Goal: Task Accomplishment & Management: Manage account settings

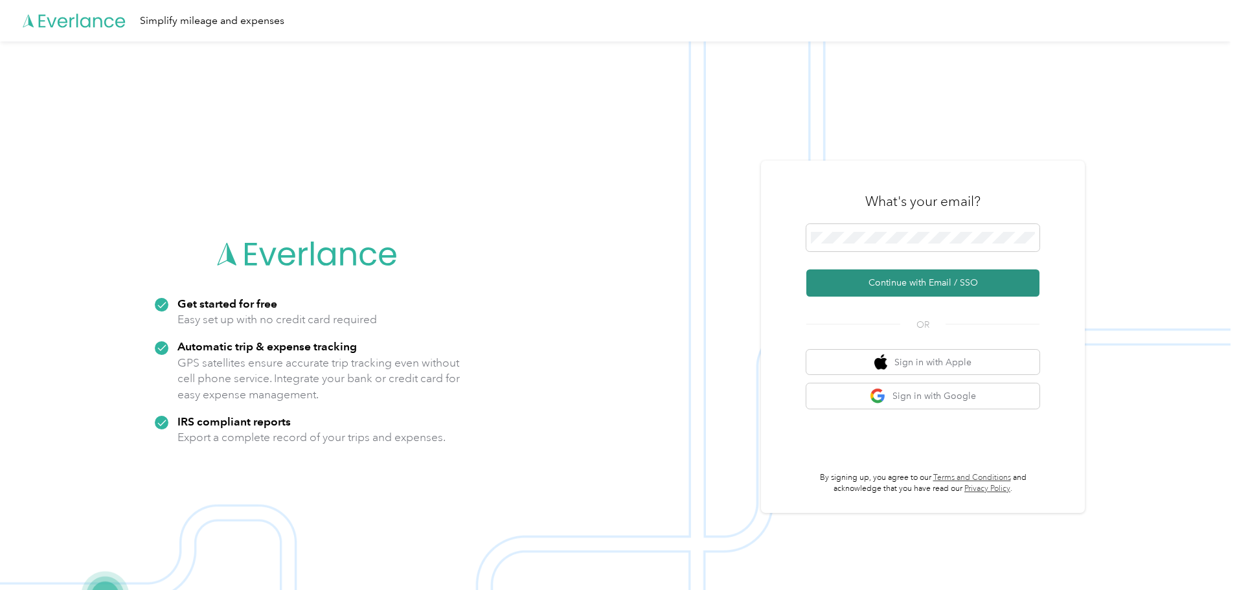
click at [866, 284] on button "Continue with Email / SSO" at bounding box center [922, 282] width 233 height 27
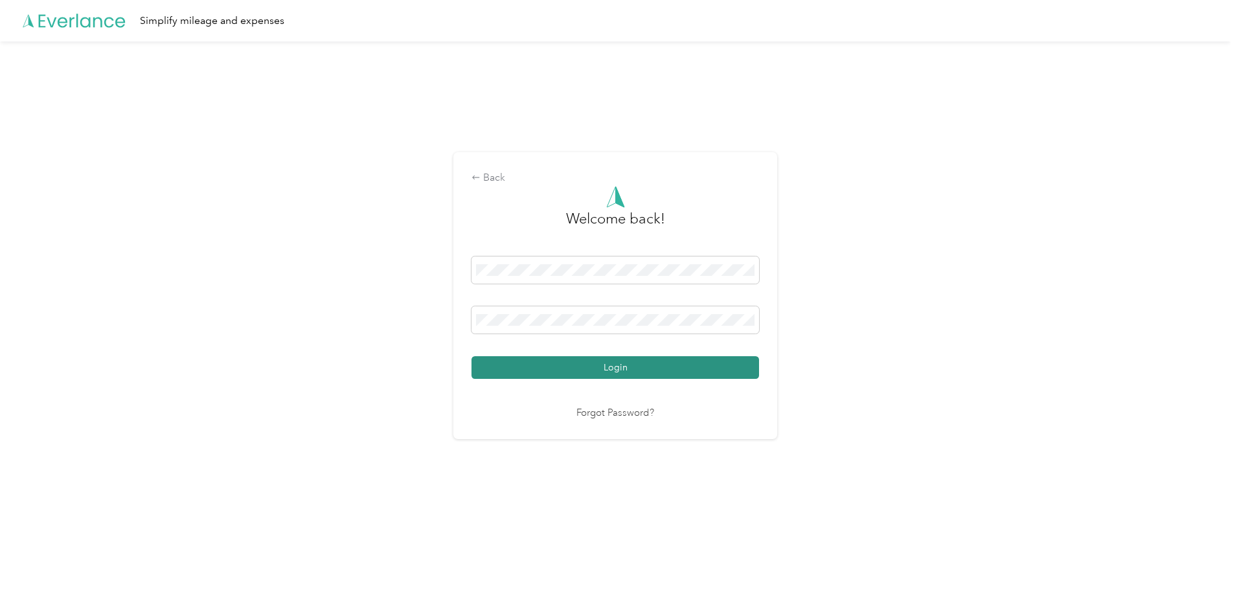
click at [592, 368] on button "Login" at bounding box center [615, 367] width 288 height 23
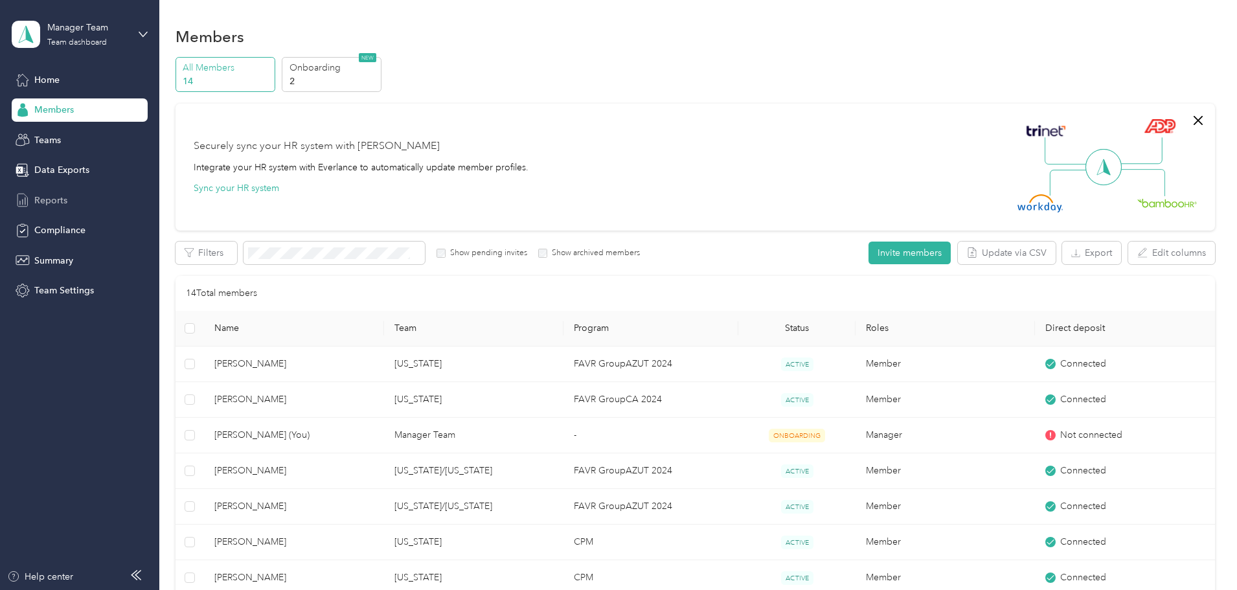
click at [45, 201] on span "Reports" at bounding box center [50, 201] width 33 height 14
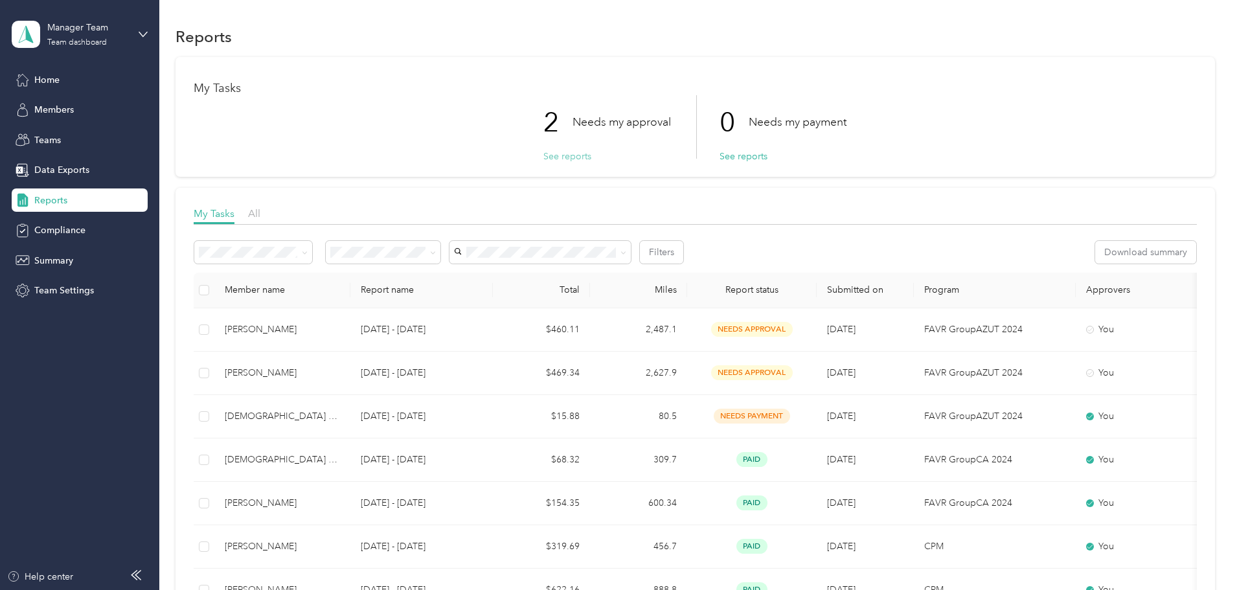
click at [577, 157] on button "See reports" at bounding box center [567, 157] width 48 height 14
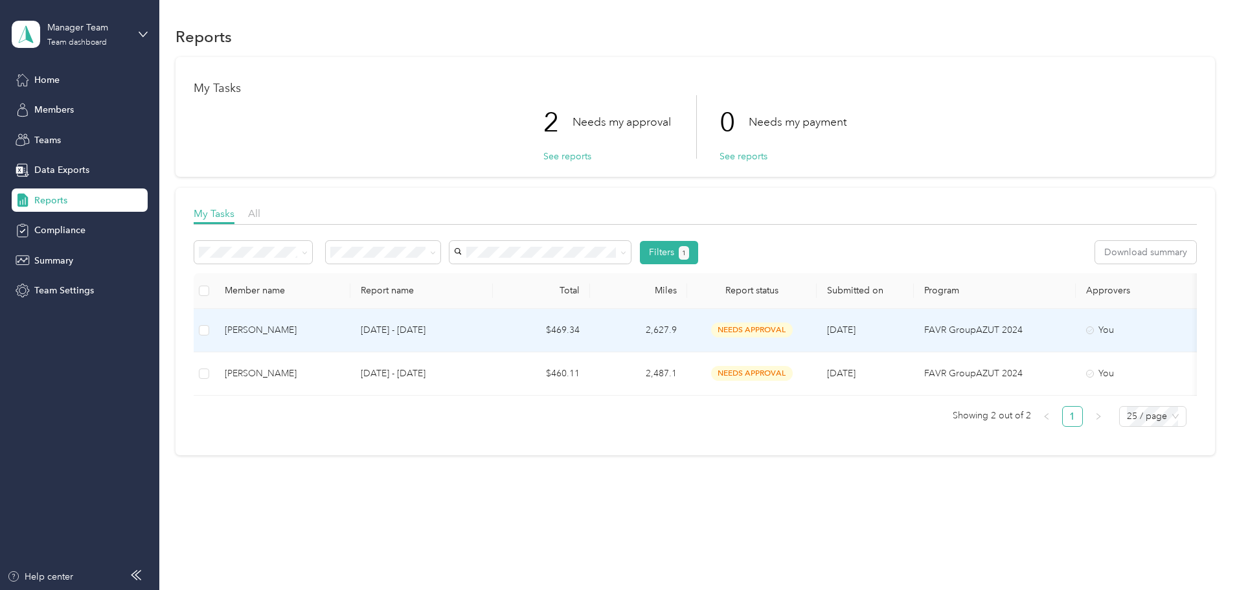
click at [340, 328] on div "[PERSON_NAME]" at bounding box center [282, 330] width 115 height 14
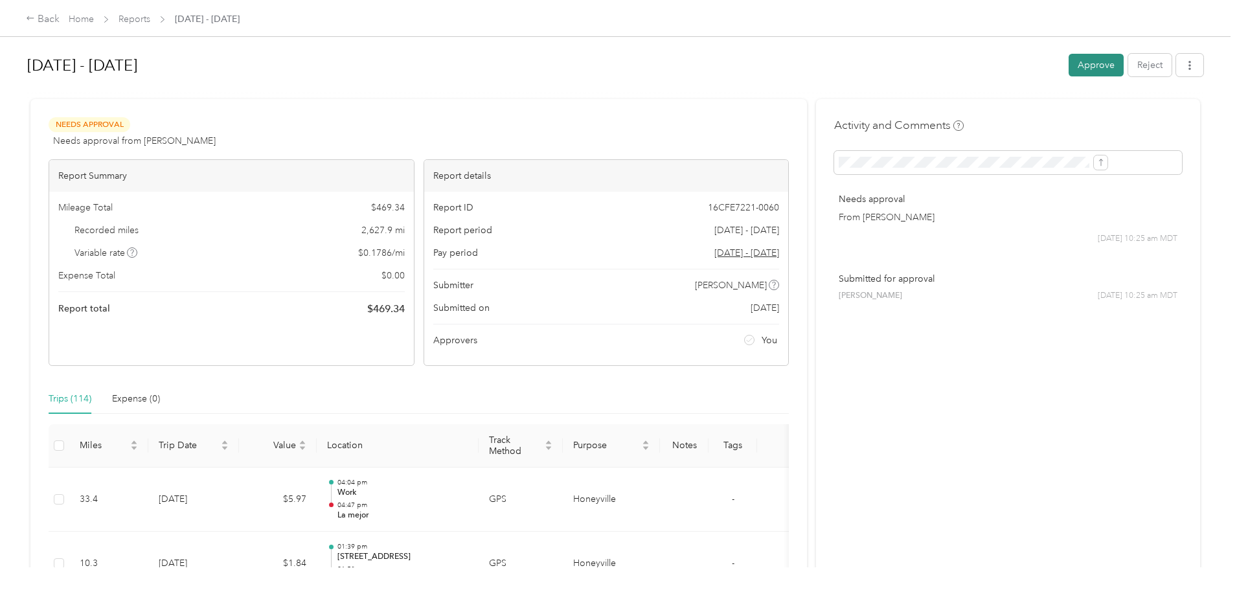
click at [1069, 65] on button "Approve" at bounding box center [1096, 65] width 55 height 23
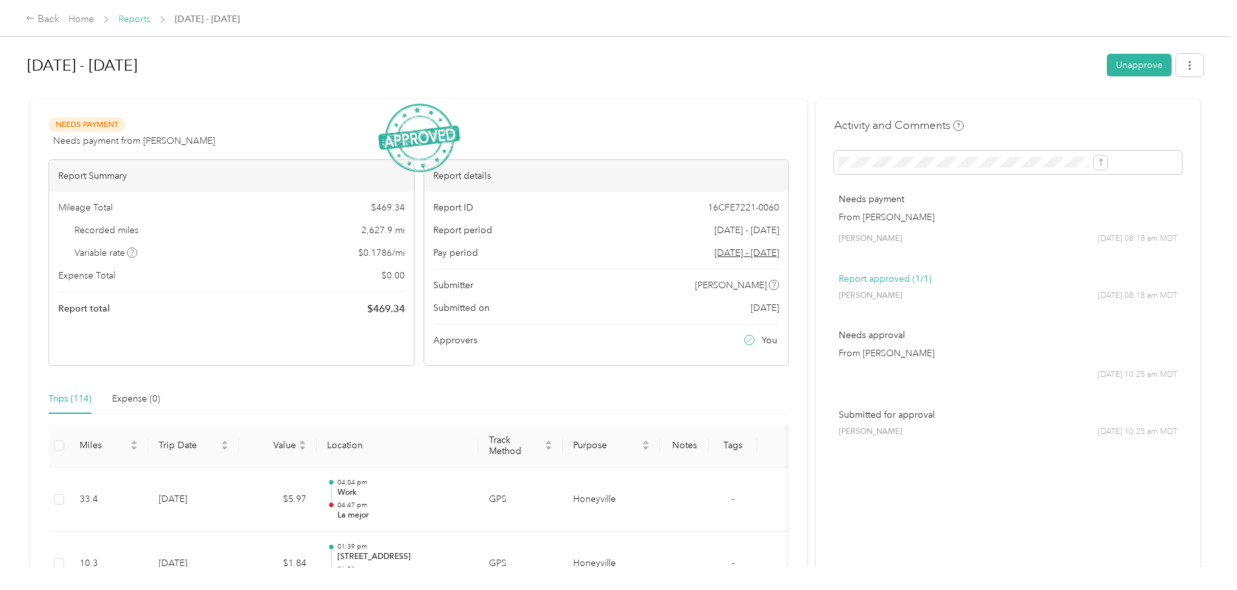
click at [150, 17] on link "Reports" at bounding box center [135, 19] width 32 height 11
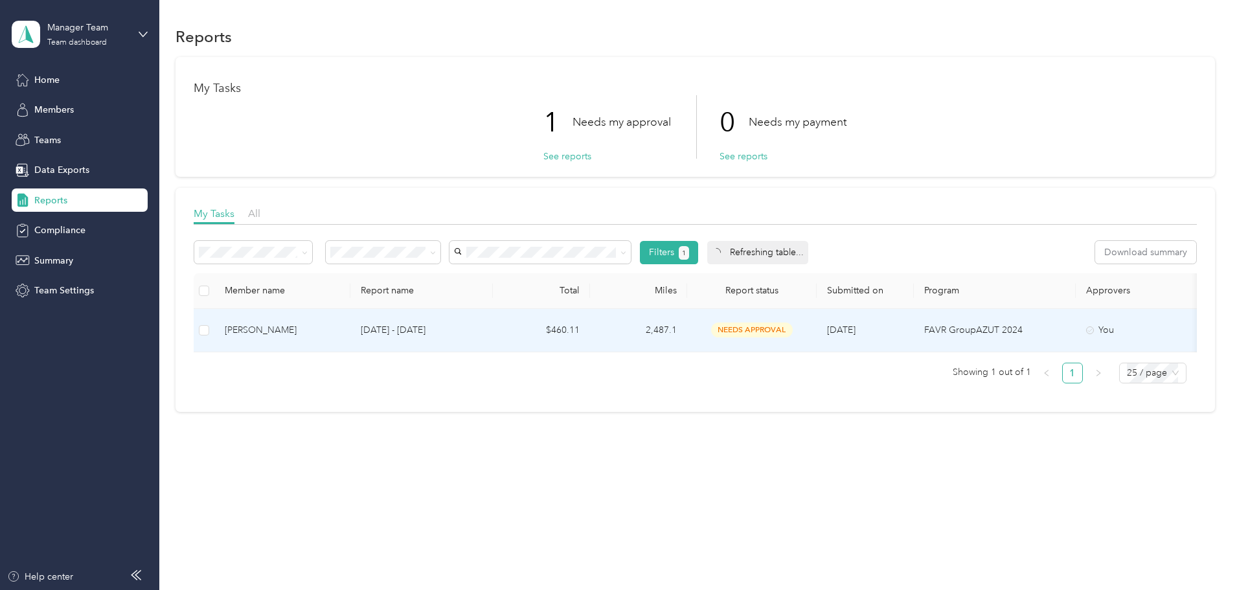
click at [340, 329] on div "[PERSON_NAME]" at bounding box center [282, 330] width 115 height 14
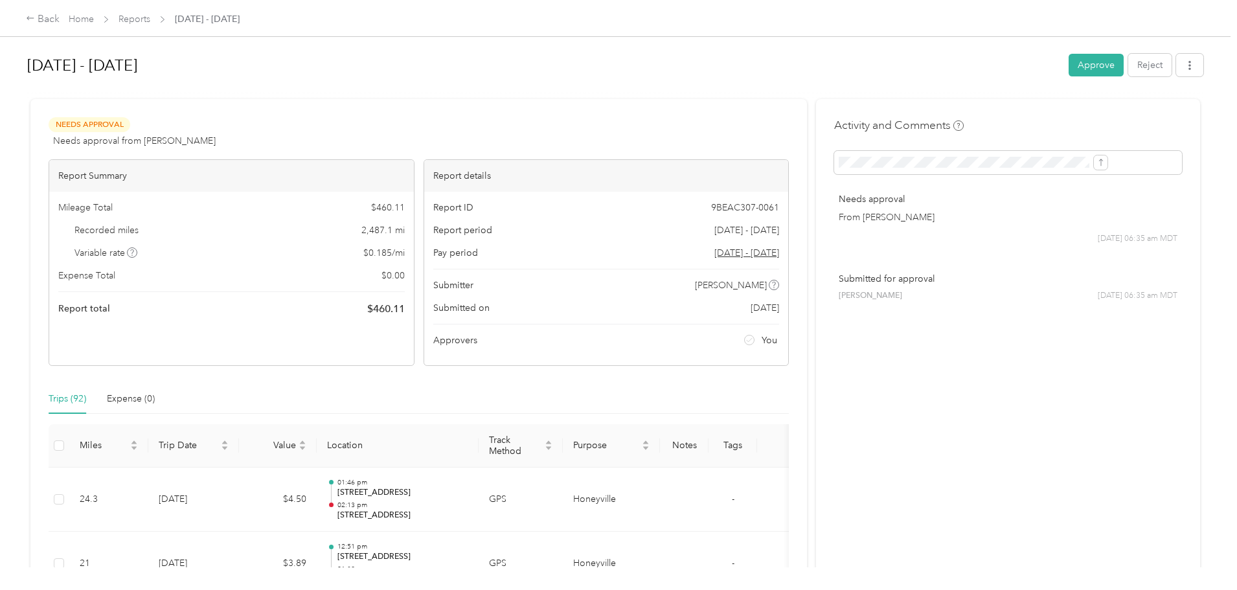
click at [1069, 63] on button "Approve" at bounding box center [1096, 65] width 55 height 23
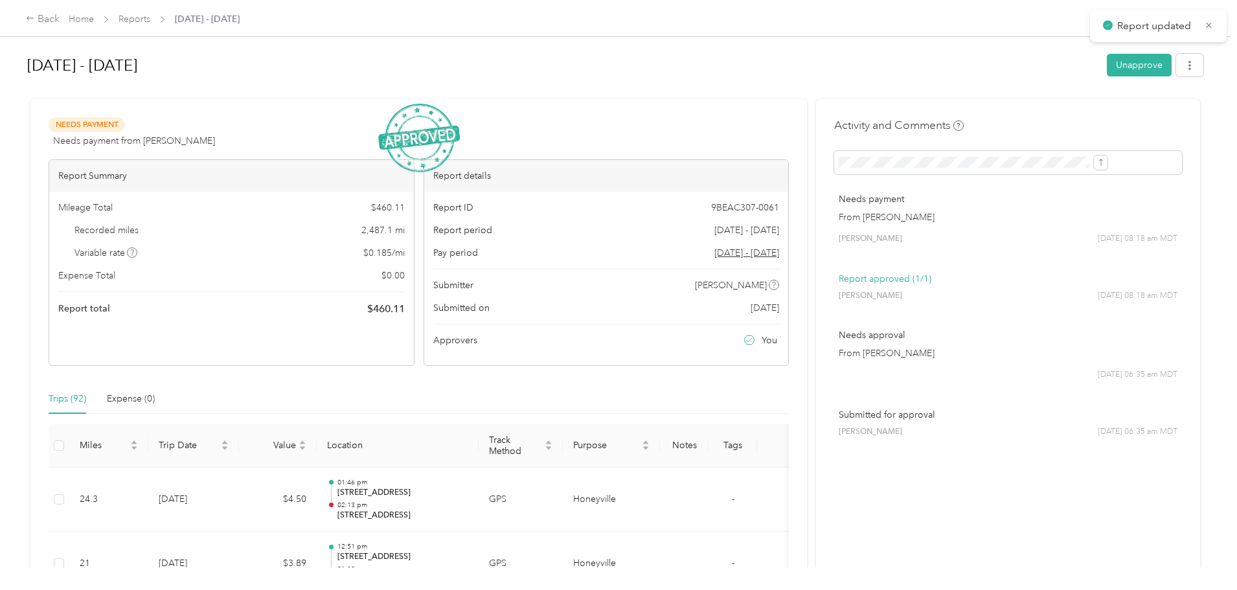
click at [471, 74] on h1 "[DATE] - [DATE]" at bounding box center [562, 65] width 1070 height 31
click at [150, 18] on link "Reports" at bounding box center [135, 19] width 32 height 11
